Goal: Task Accomplishment & Management: Use online tool/utility

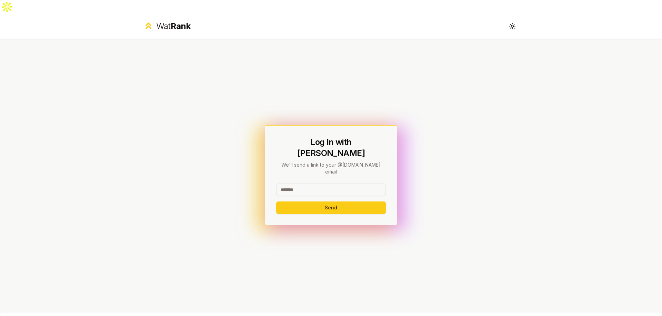
click at [292, 159] on div "Log In with WatIAM We'll send a link to your @[DOMAIN_NAME] email Send" at bounding box center [331, 175] width 110 height 77
click at [293, 184] on input at bounding box center [331, 190] width 110 height 12
type input "****"
click at [276, 201] on button "Send" at bounding box center [331, 207] width 110 height 12
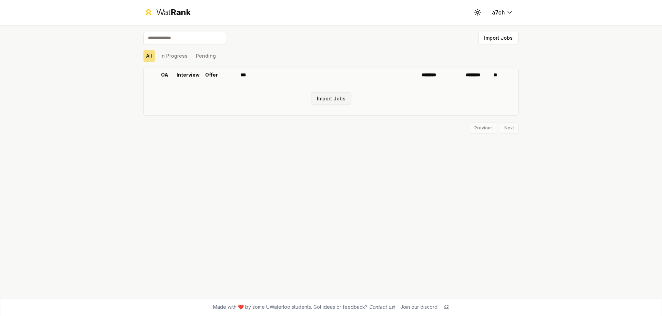
click at [343, 98] on button "Import Jobs" at bounding box center [331, 98] width 40 height 12
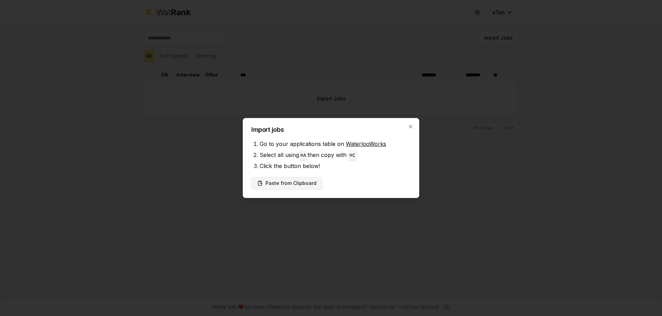
click at [286, 187] on div "Import jobs Go to your applications table on WaterlooWorks Select all using ⌘ A…" at bounding box center [331, 158] width 177 height 80
click at [286, 187] on button "Paste from Clipboard" at bounding box center [286, 183] width 71 height 12
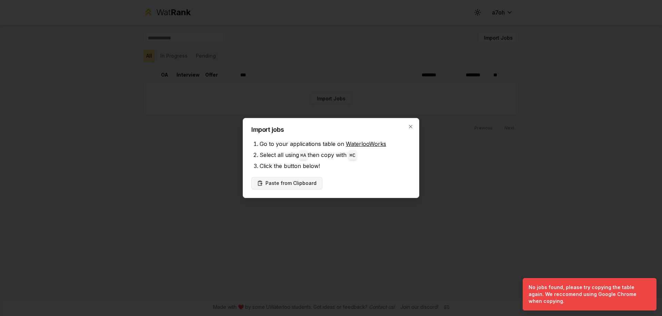
click at [305, 186] on button "Paste from Clipboard" at bounding box center [286, 183] width 71 height 12
click at [300, 180] on button "Paste from Clipboard" at bounding box center [286, 183] width 71 height 12
click at [299, 182] on button "Paste from Clipboard" at bounding box center [286, 183] width 71 height 12
click at [299, 181] on button "Paste from Clipboard" at bounding box center [286, 183] width 71 height 12
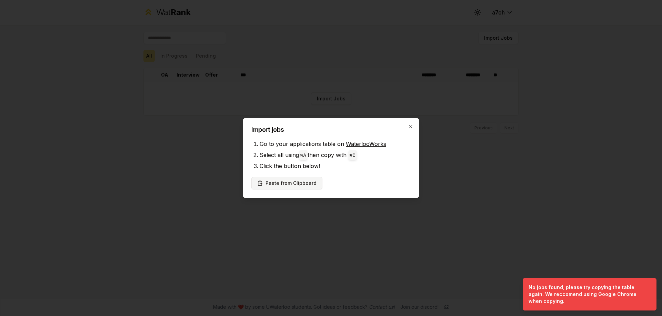
click at [299, 181] on button "Paste from Clipboard" at bounding box center [286, 183] width 71 height 12
drag, startPoint x: 280, startPoint y: 189, endPoint x: 282, endPoint y: 186, distance: 3.7
click at [281, 189] on div "Import jobs Go to your applications table on WaterlooWorks Select all using ⌘ A…" at bounding box center [331, 158] width 177 height 80
click at [282, 186] on button "Paste from Clipboard" at bounding box center [286, 183] width 71 height 12
click at [282, 175] on div "Import jobs Go to your applications table on WaterlooWorks Select all using ⌘ A…" at bounding box center [331, 158] width 177 height 80
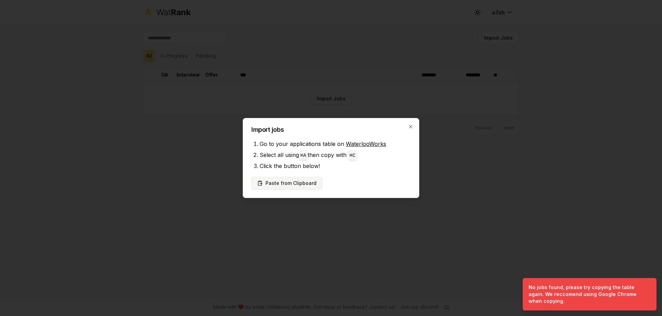
click at [273, 184] on button "Paste from Clipboard" at bounding box center [286, 183] width 71 height 12
click at [411, 127] on icon "button" at bounding box center [410, 126] width 3 height 3
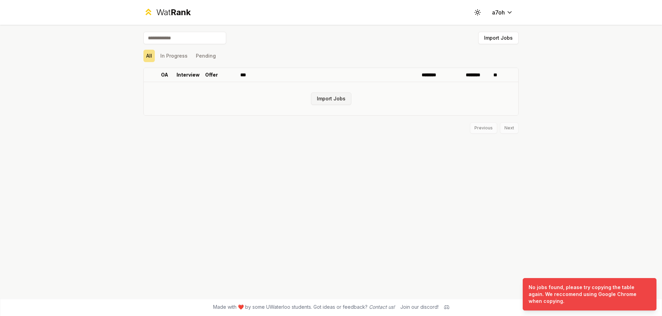
click at [336, 98] on button "Import Jobs" at bounding box center [331, 98] width 40 height 12
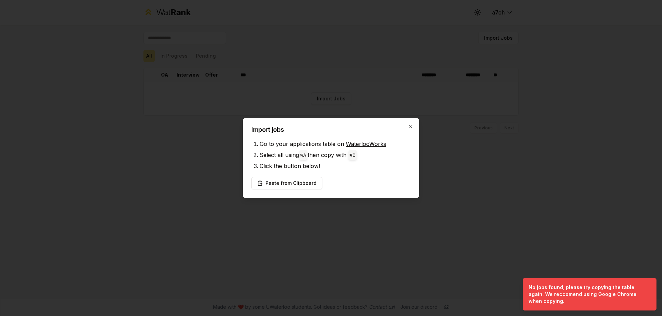
drag, startPoint x: 356, startPoint y: 139, endPoint x: 354, endPoint y: 143, distance: 4.2
click at [356, 139] on li "Go to your applications table on WaterlooWorks" at bounding box center [335, 143] width 151 height 11
click at [354, 143] on link "WaterlooWorks" at bounding box center [366, 143] width 40 height 7
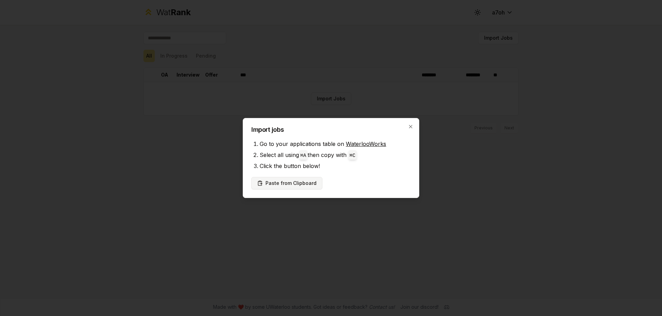
click at [281, 179] on button "Paste from Clipboard" at bounding box center [286, 183] width 71 height 12
click at [272, 182] on button "Paste from Clipboard" at bounding box center [286, 183] width 71 height 12
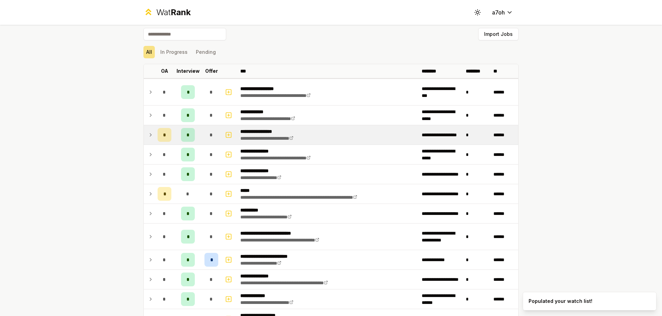
scroll to position [14, 0]
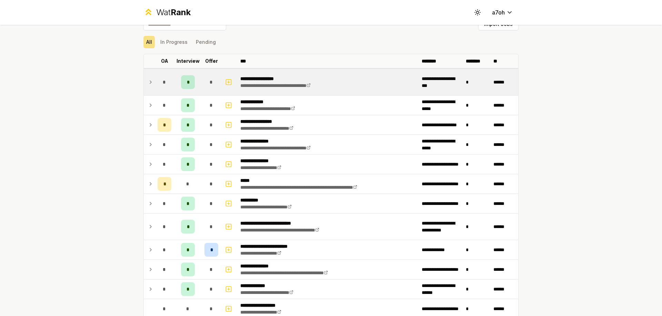
click at [155, 72] on td "*" at bounding box center [164, 82] width 19 height 26
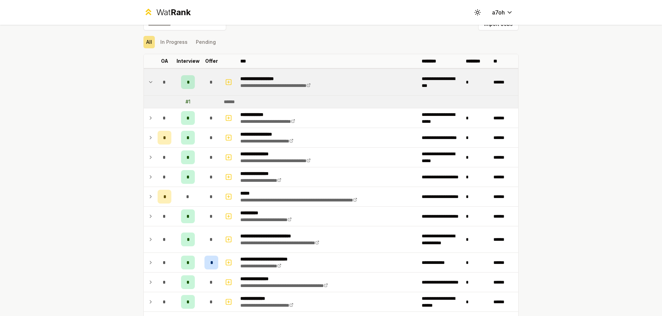
click at [155, 72] on td "*" at bounding box center [164, 82] width 19 height 26
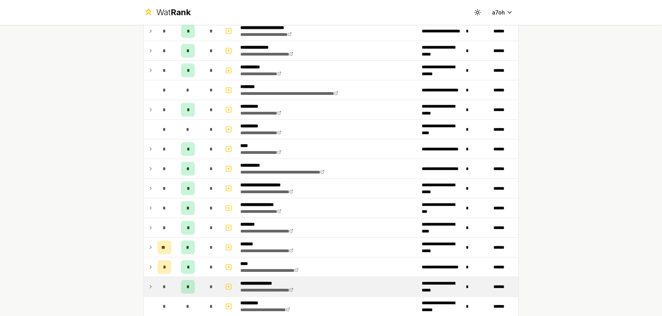
scroll to position [386, 0]
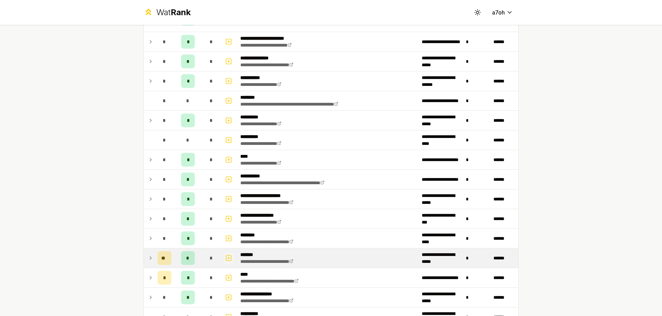
click at [228, 254] on icon "button" at bounding box center [228, 258] width 7 height 8
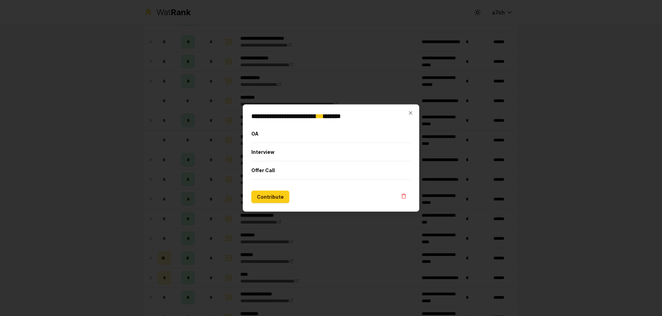
drag, startPoint x: 411, startPoint y: 98, endPoint x: 407, endPoint y: 105, distance: 7.3
click at [409, 103] on div at bounding box center [331, 158] width 662 height 316
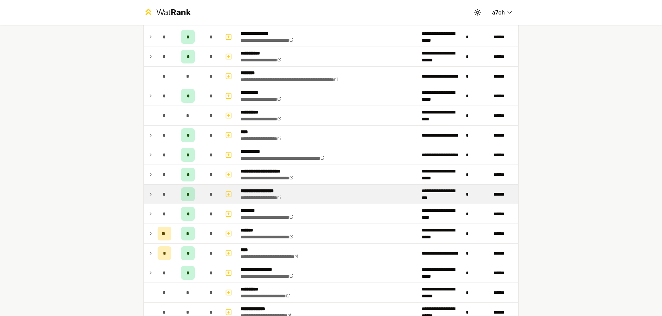
scroll to position [411, 0]
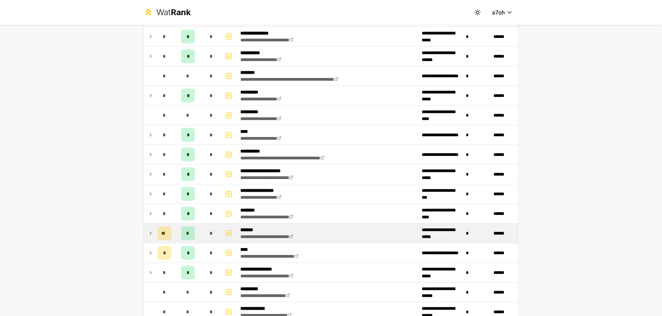
click at [148, 230] on icon at bounding box center [151, 233] width 6 height 8
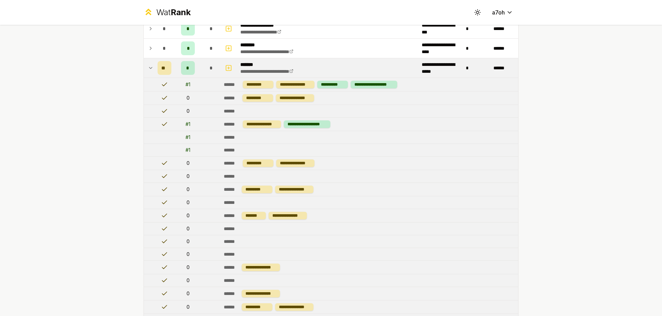
scroll to position [444, 0]
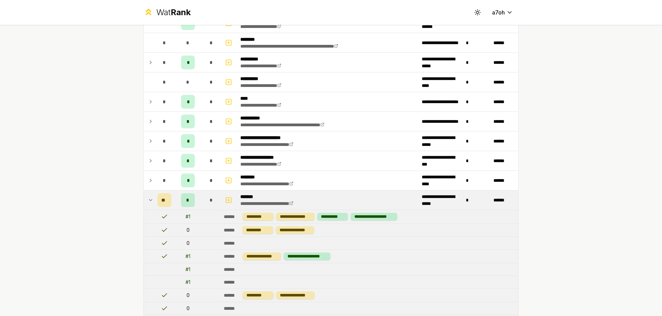
drag, startPoint x: 146, startPoint y: 197, endPoint x: 142, endPoint y: 199, distance: 4.3
click at [148, 197] on icon at bounding box center [151, 200] width 6 height 8
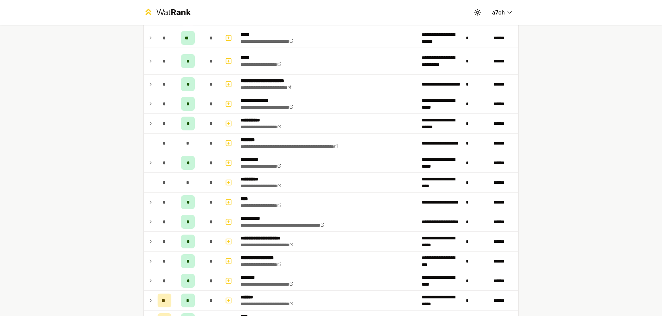
scroll to position [329, 0]
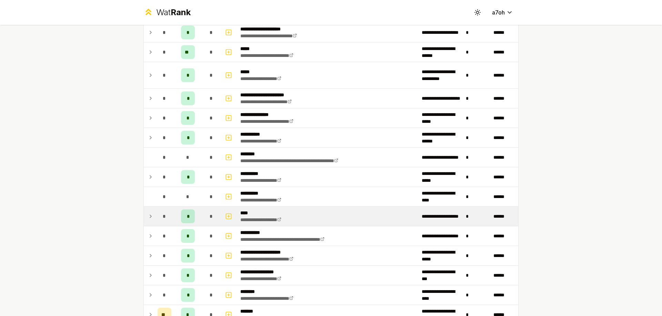
click at [151, 212] on td at bounding box center [149, 216] width 11 height 19
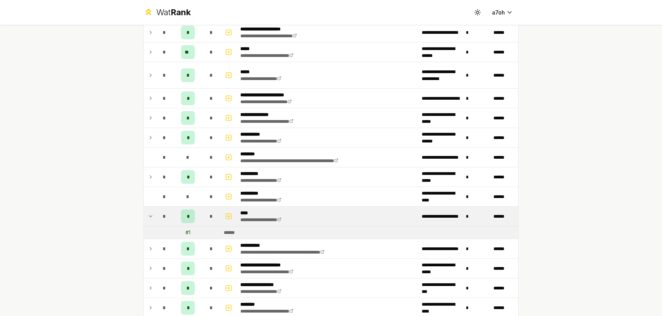
click at [150, 212] on icon at bounding box center [151, 216] width 6 height 8
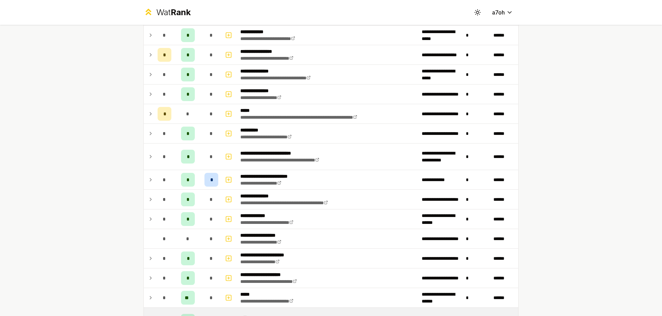
scroll to position [0, 0]
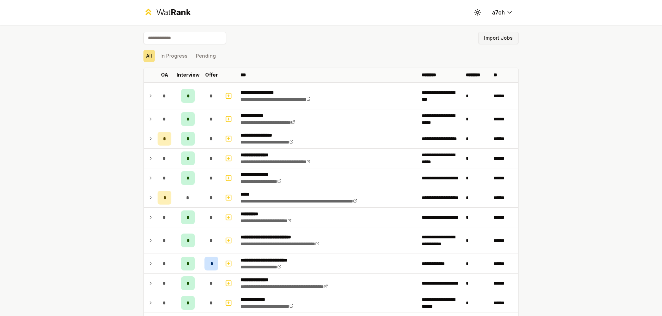
click at [505, 41] on button "Import Jobs" at bounding box center [498, 38] width 40 height 12
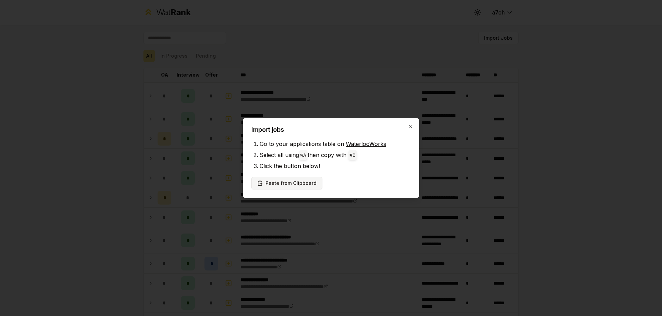
click at [301, 184] on button "Paste from Clipboard" at bounding box center [286, 183] width 71 height 12
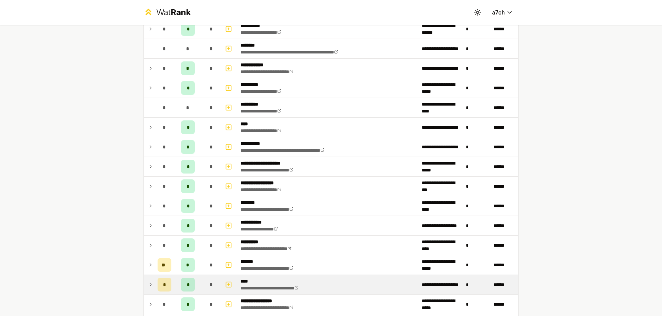
scroll to position [557, 0]
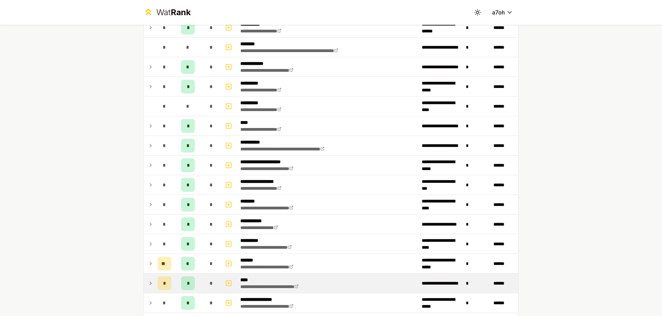
click at [149, 287] on icon at bounding box center [151, 283] width 6 height 8
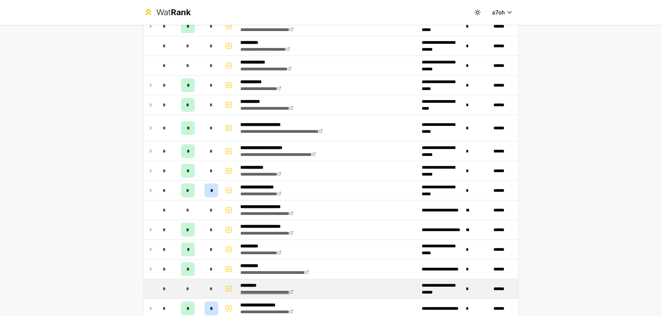
scroll to position [983, 0]
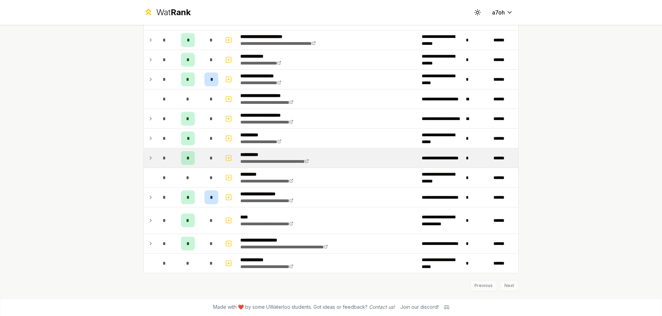
click at [155, 160] on td "*" at bounding box center [164, 157] width 19 height 19
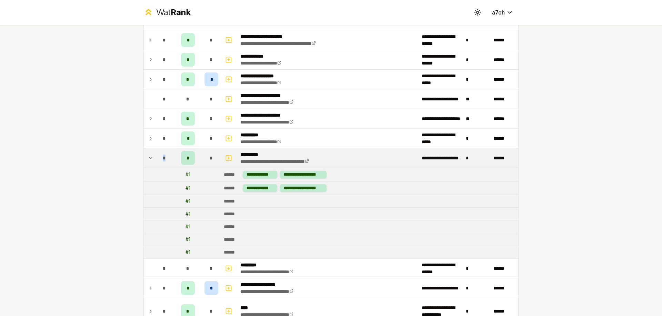
click at [155, 160] on td "*" at bounding box center [164, 157] width 19 height 19
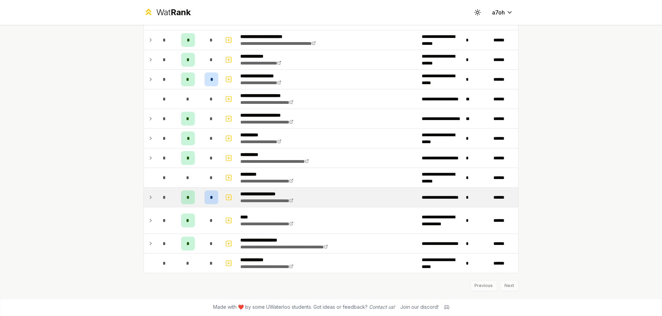
click at [158, 197] on div "*" at bounding box center [165, 197] width 14 height 14
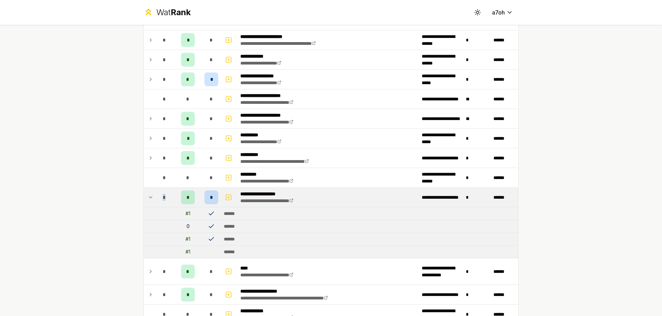
click at [158, 197] on div "*" at bounding box center [165, 197] width 14 height 14
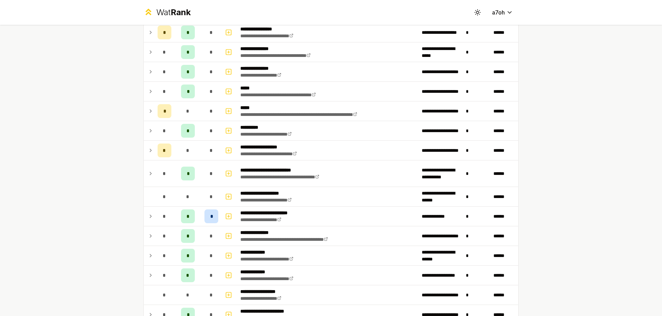
scroll to position [0, 0]
